Goal: Task Accomplishment & Management: Manage account settings

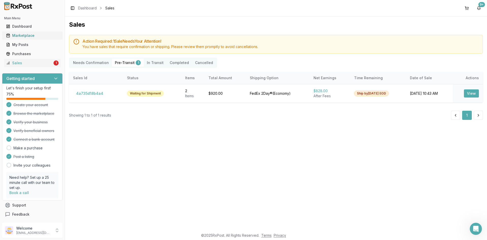
click at [27, 32] on link "Marketplace" at bounding box center [32, 35] width 57 height 9
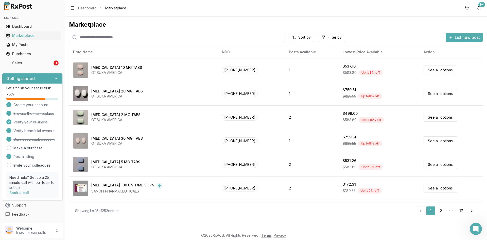
scroll to position [0, 0]
click at [48, 23] on link "Dashboard" at bounding box center [32, 26] width 57 height 9
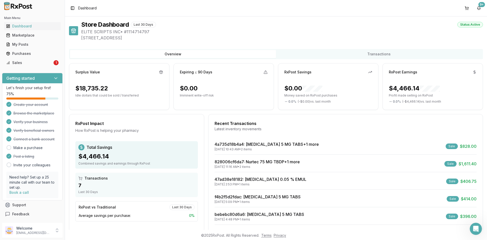
click at [76, 7] on div "Toggle Sidebar Dashboard" at bounding box center [83, 8] width 28 height 7
click at [75, 8] on button "Toggle Sidebar" at bounding box center [72, 8] width 7 height 7
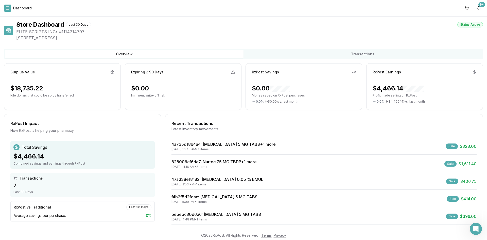
click at [8, 9] on button "Toggle Sidebar" at bounding box center [7, 8] width 7 height 7
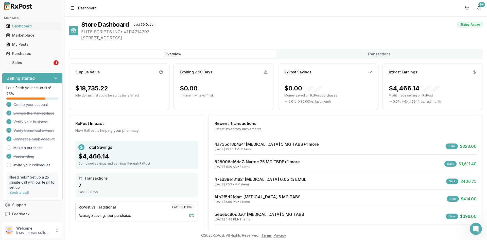
click at [20, 80] on h3 "Getting started" at bounding box center [20, 78] width 28 height 6
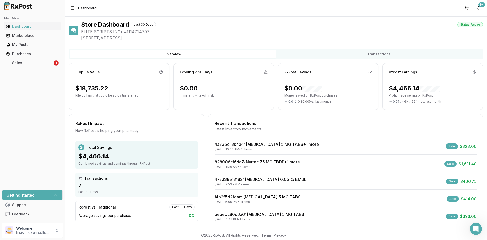
click at [26, 197] on h3 "Getting started" at bounding box center [20, 195] width 28 height 6
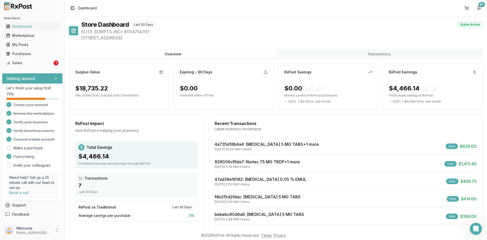
click at [54, 229] on div "Welcome [EMAIL_ADDRESS][DOMAIN_NAME]" at bounding box center [32, 229] width 61 height 15
click at [76, 224] on span "Payment Settings" at bounding box center [92, 222] width 48 height 5
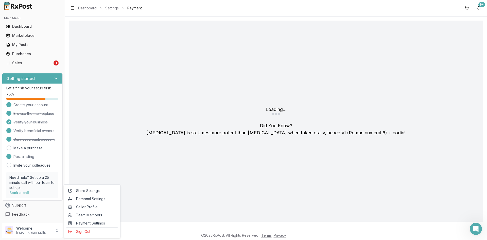
click at [203, 188] on div "Loading... Did You Know? [MEDICAL_DATA] is six times more potent than [MEDICAL_…" at bounding box center [276, 121] width 414 height 201
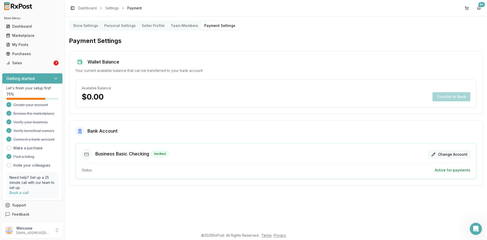
click at [461, 153] on button "Change Account" at bounding box center [450, 154] width 42 height 8
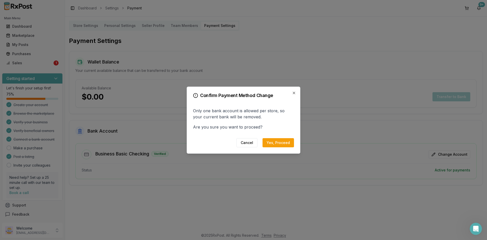
click at [280, 137] on div "Confirm Payment Method Change Only one bank account is allowed per store, so yo…" at bounding box center [244, 119] width 114 height 67
click at [280, 142] on button "Yes, Proceed" at bounding box center [278, 142] width 31 height 9
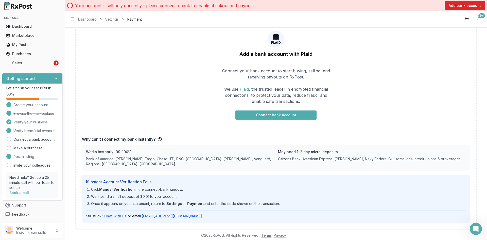
scroll to position [70, 0]
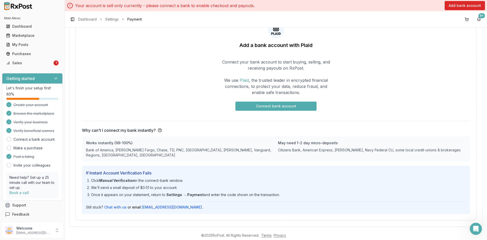
click at [280, 106] on button "Connect bank account" at bounding box center [275, 105] width 81 height 9
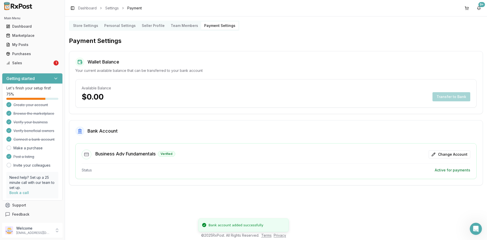
scroll to position [0, 0]
click at [340, 27] on div "Store Settings Personal Settings Seller Profile Team Members Payment Settings" at bounding box center [276, 26] width 414 height 10
click at [31, 63] on div "Sales" at bounding box center [29, 62] width 46 height 5
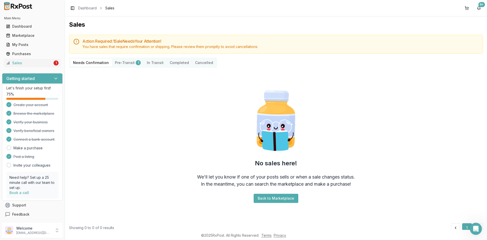
click at [131, 61] on button "Pre-Transit 1" at bounding box center [128, 63] width 32 height 8
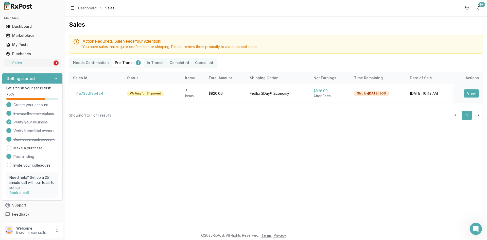
click at [90, 65] on Confirmation "Needs Confirmation" at bounding box center [91, 63] width 42 height 8
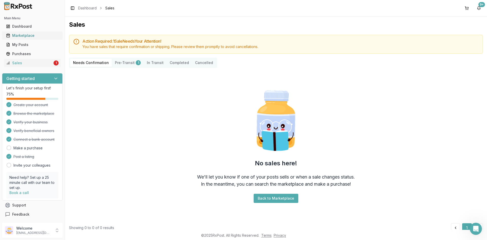
click at [18, 34] on div "Marketplace" at bounding box center [32, 35] width 53 height 5
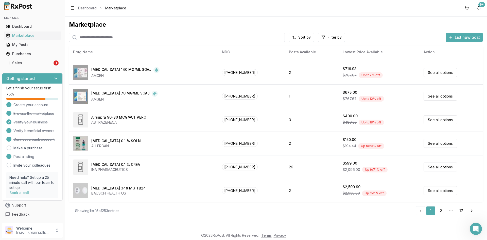
scroll to position [210, 0]
click at [438, 211] on link "2" at bounding box center [440, 210] width 9 height 9
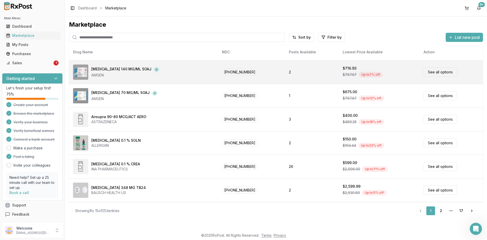
scroll to position [0, 0]
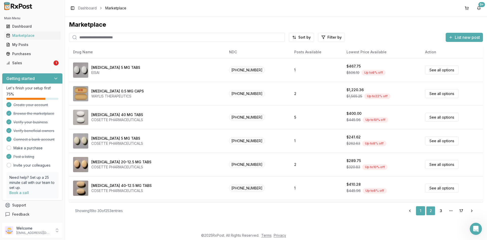
click at [423, 215] on link "1" at bounding box center [420, 210] width 9 height 9
